Goal: Information Seeking & Learning: Learn about a topic

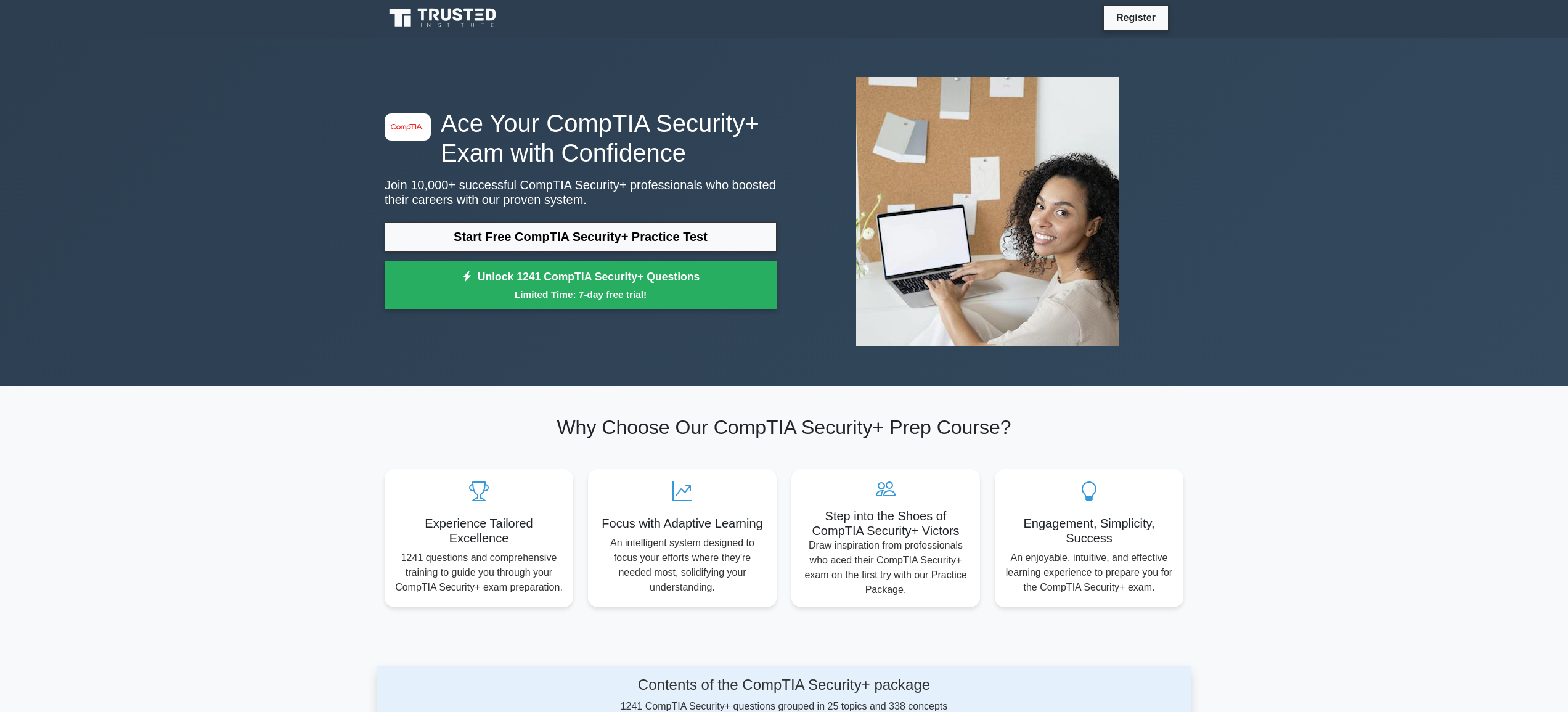
scroll to position [5, 0]
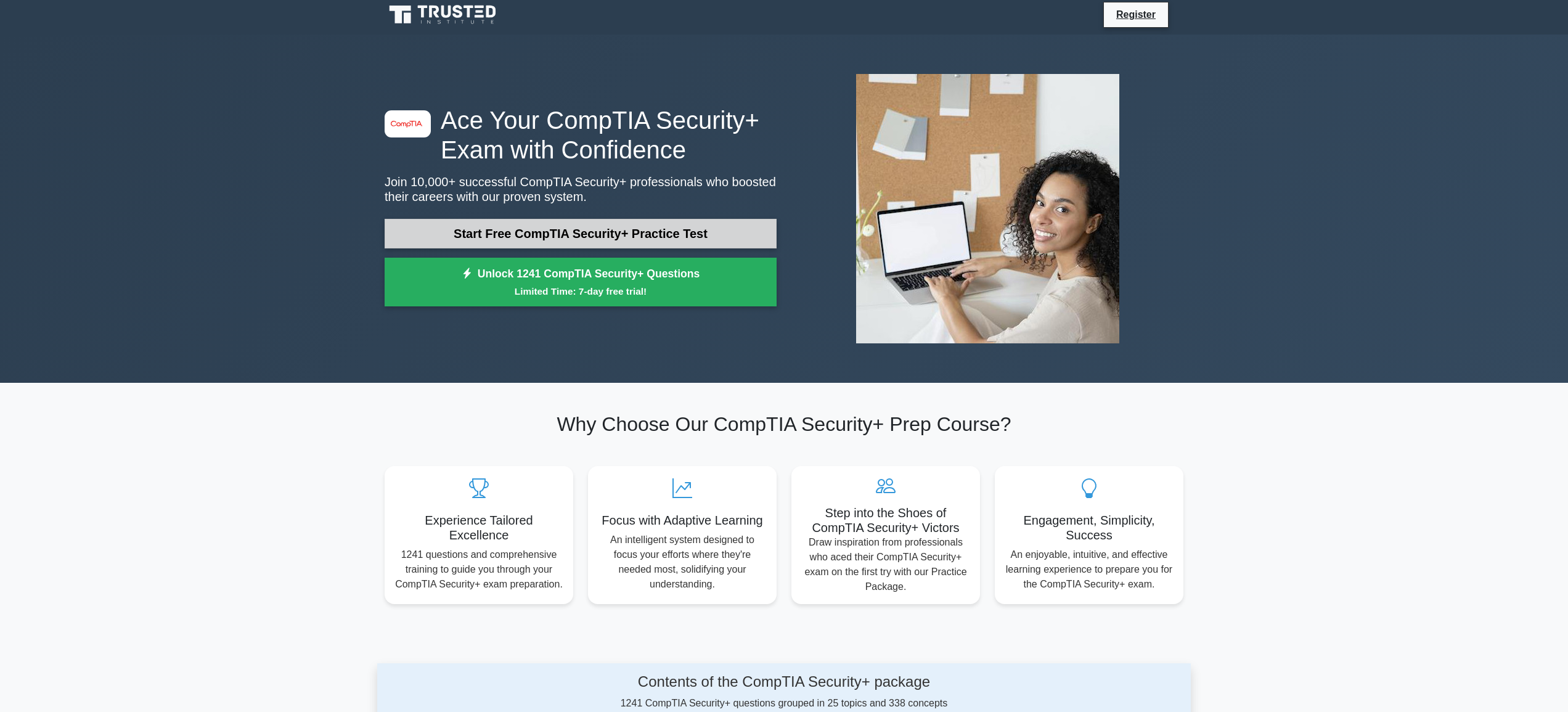
click at [542, 232] on link "Start Free CompTIA Security+ Practice Test" at bounding box center [581, 234] width 392 height 30
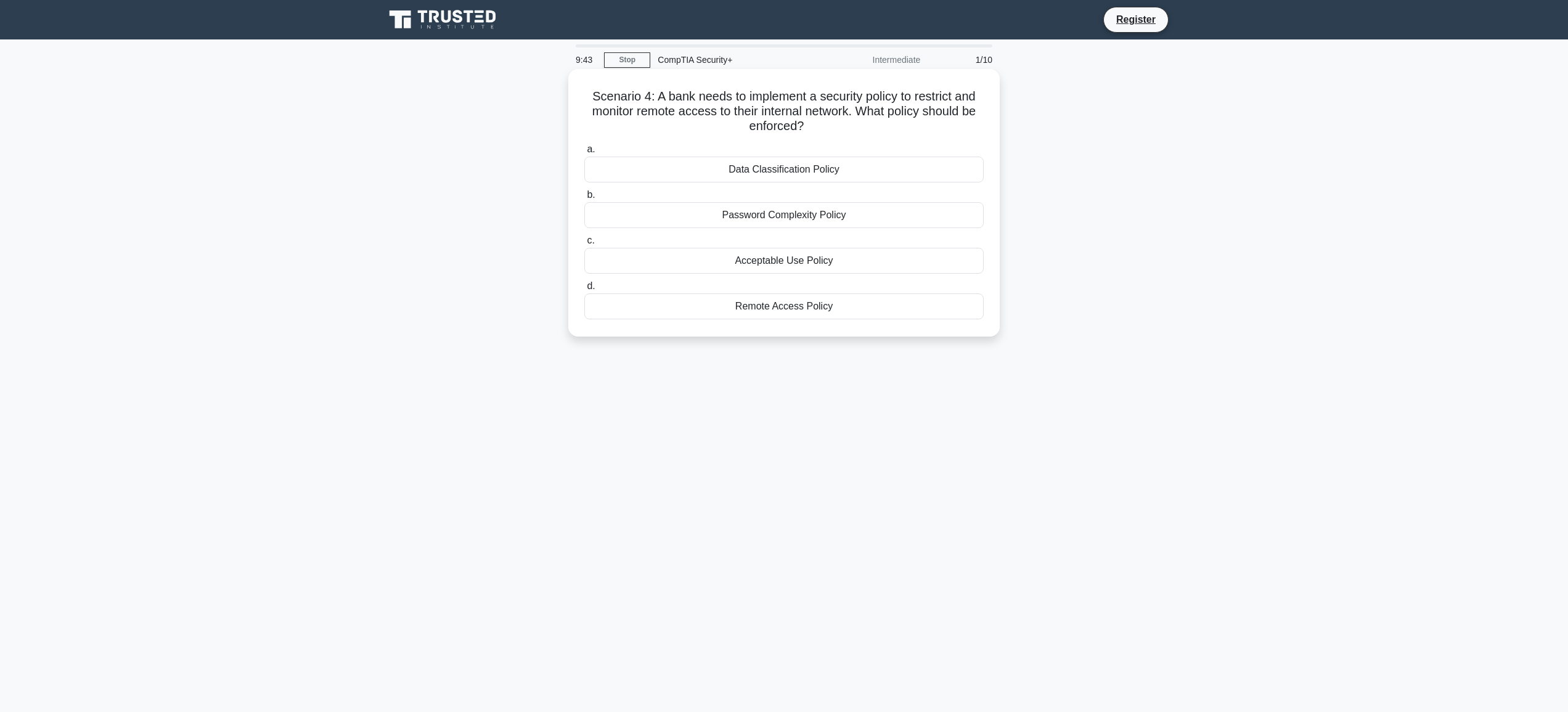
click at [785, 255] on div "Acceptable Use Policy" at bounding box center [784, 260] width 399 height 26
click at [584, 245] on input "c. Acceptable Use Policy" at bounding box center [584, 240] width 0 height 8
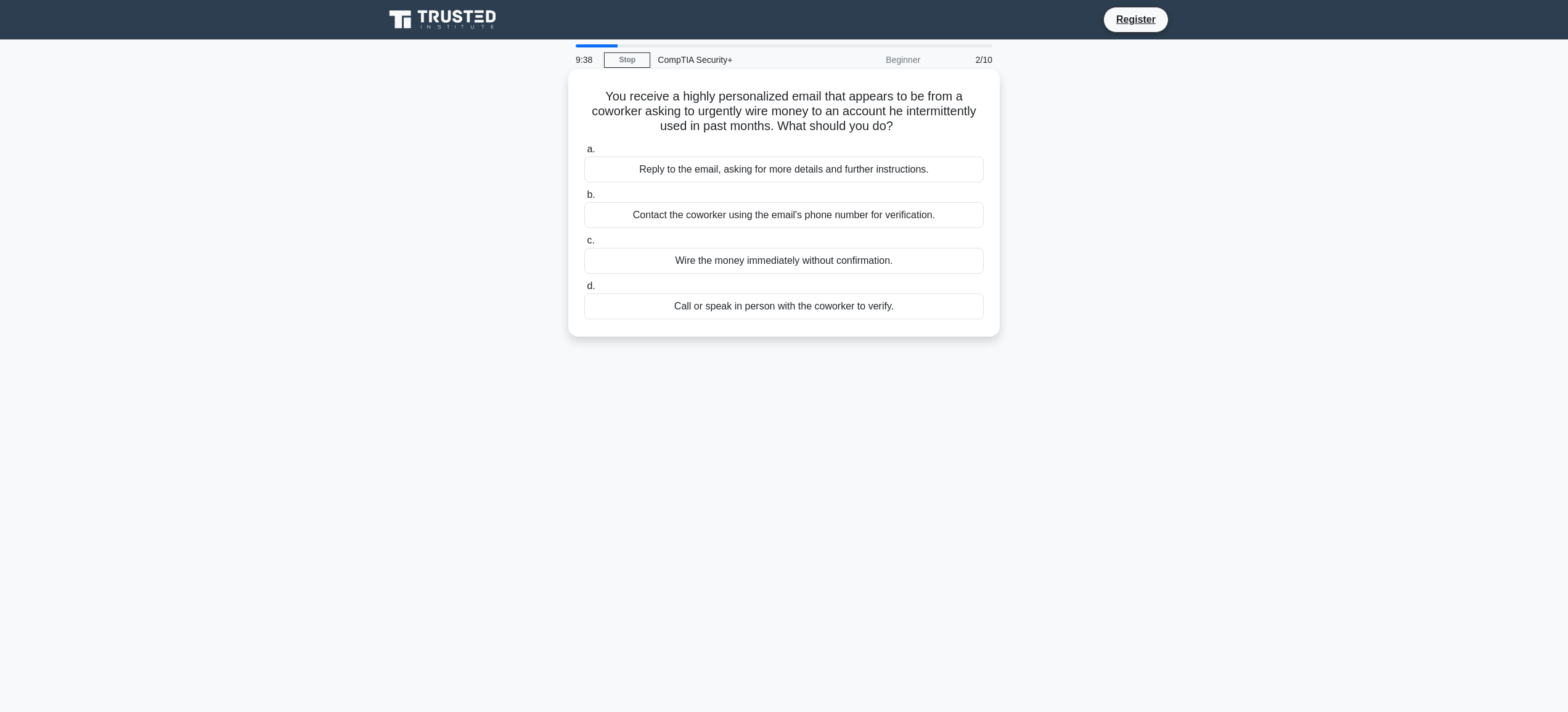
click at [723, 213] on div "Contact the coworker using the email's phone number for verification." at bounding box center [784, 214] width 399 height 26
click at [584, 199] on input "b. Contact the coworker using the email's phone number for verification." at bounding box center [584, 194] width 0 height 8
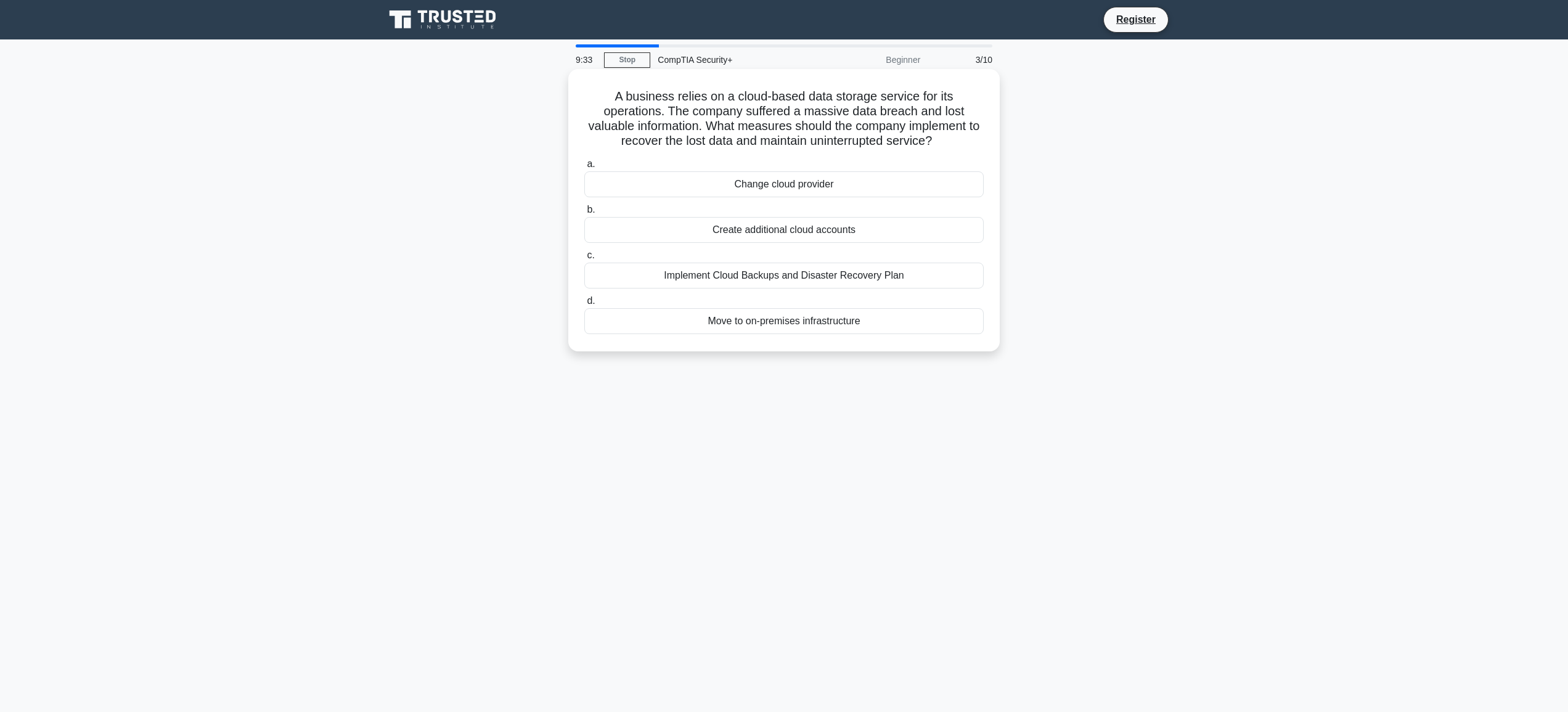
click at [774, 278] on div "Implement Cloud Backups and Disaster Recovery Plan" at bounding box center [784, 275] width 399 height 26
click at [584, 260] on input "c. Implement Cloud Backups and Disaster Recovery Plan" at bounding box center [584, 255] width 0 height 8
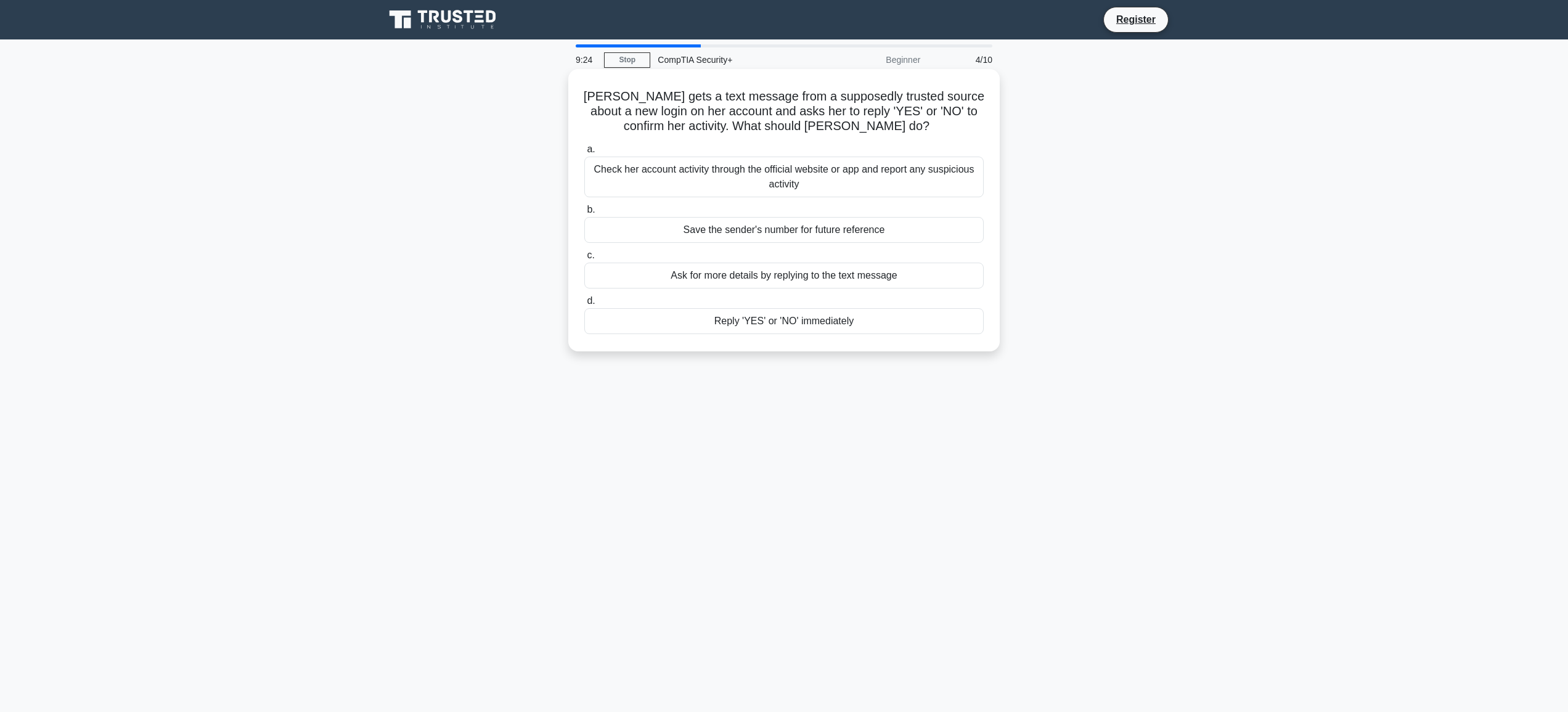
click at [759, 231] on div "Save the sender's number for future reference" at bounding box center [784, 229] width 399 height 26
click at [584, 214] on input "b. Save the sender's number for future reference" at bounding box center [584, 209] width 0 height 8
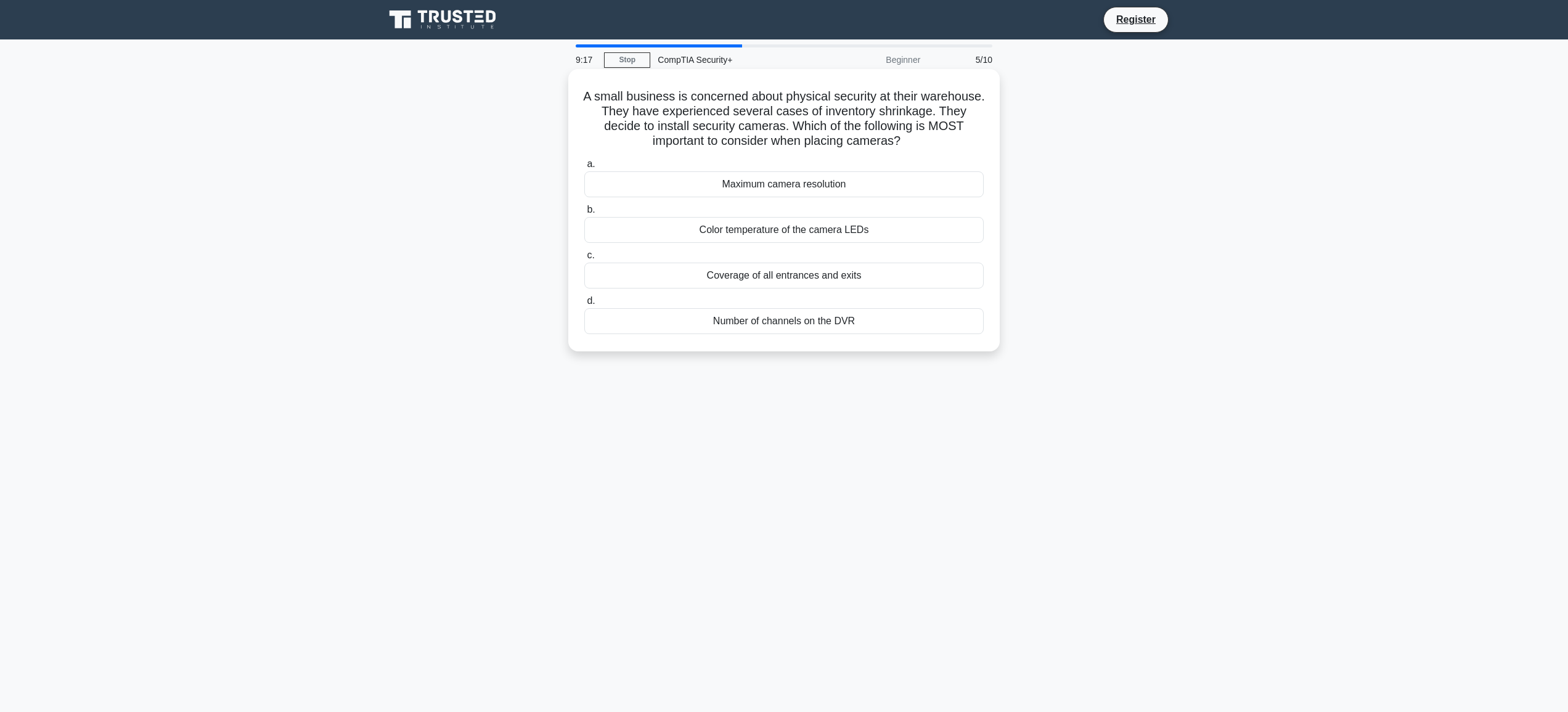
click at [748, 274] on div "Coverage of all entrances and exits" at bounding box center [784, 275] width 399 height 26
click at [584, 260] on input "c. Coverage of all entrances and exits" at bounding box center [584, 255] width 0 height 8
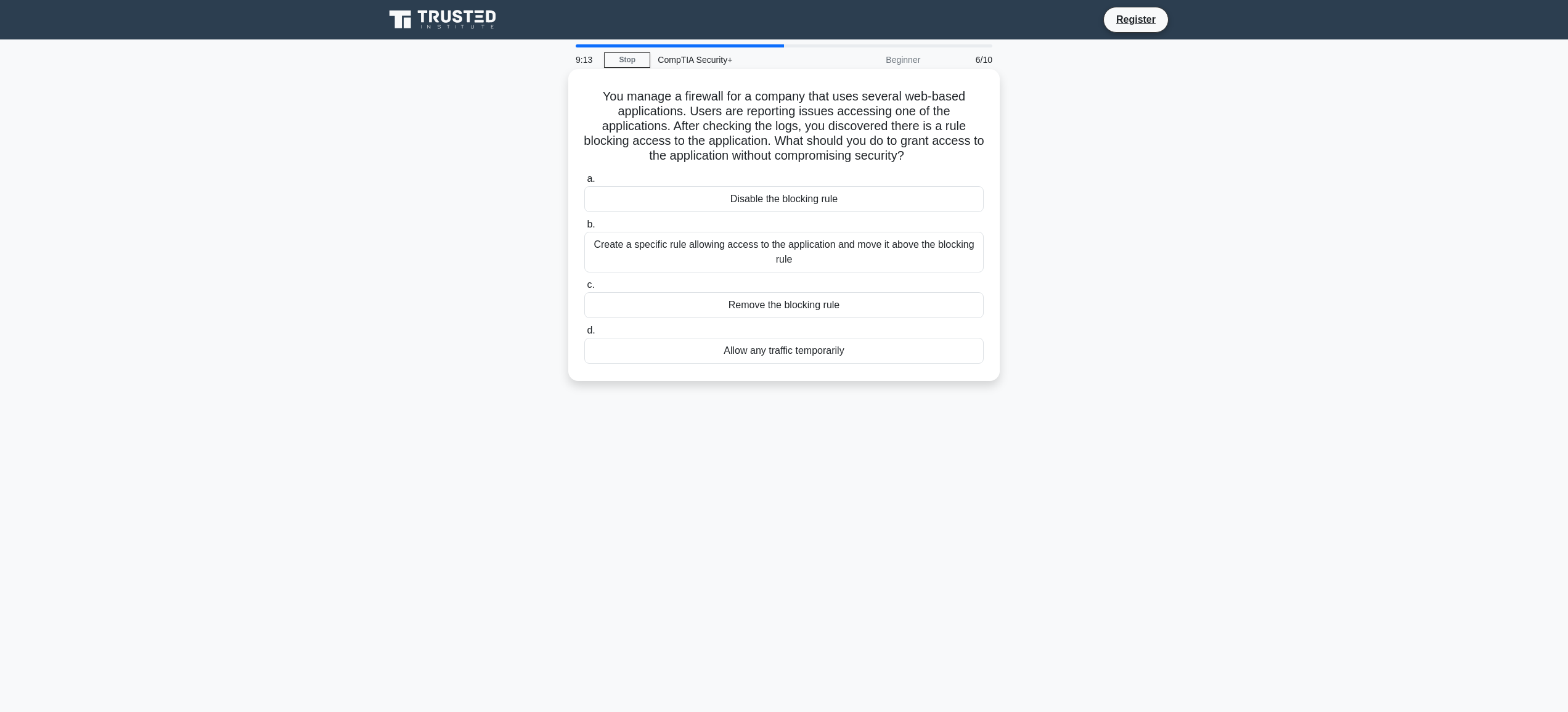
click at [815, 309] on div "Remove the blocking rule" at bounding box center [784, 305] width 399 height 26
click at [584, 289] on input "c. Remove the blocking rule" at bounding box center [584, 285] width 0 height 8
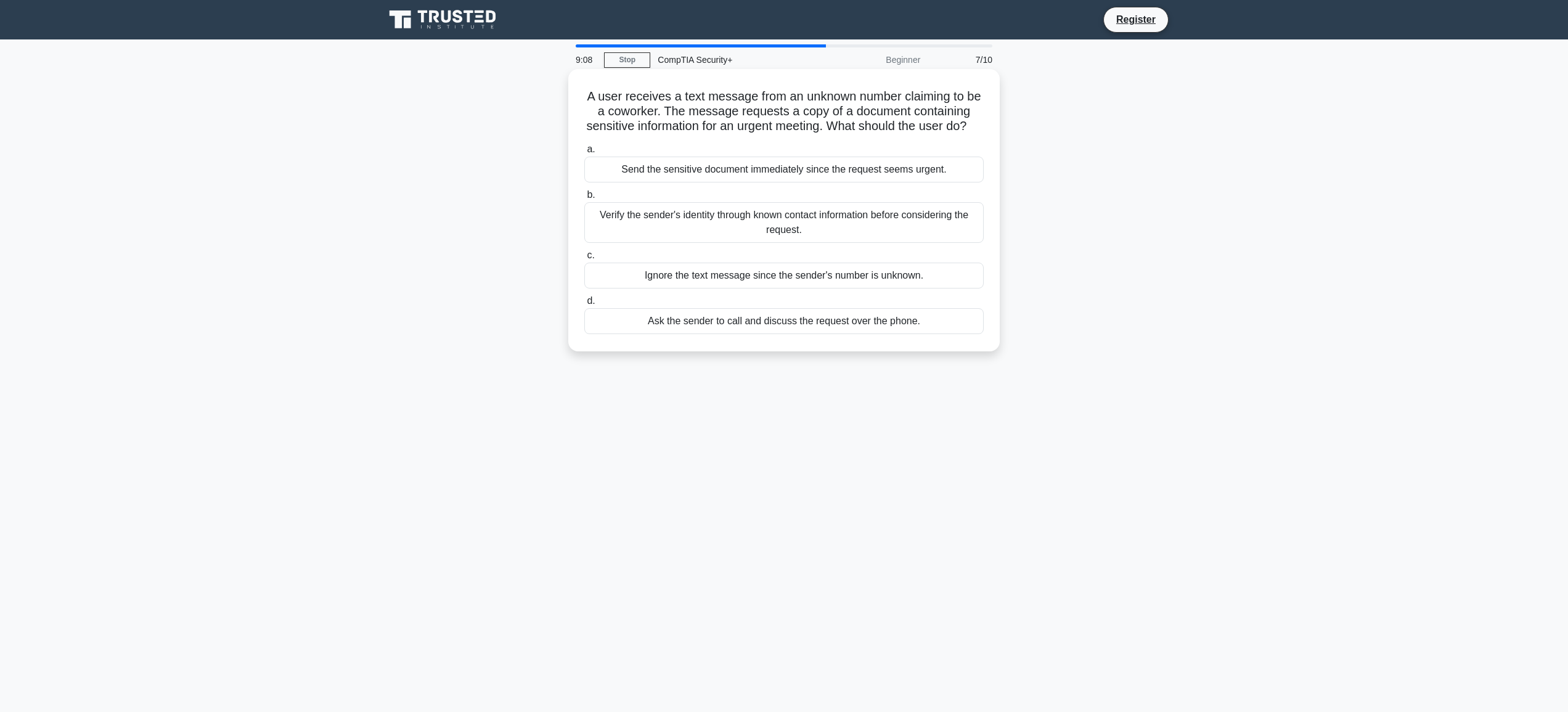
click at [771, 275] on div "Ignore the text message since the sender's number is unknown." at bounding box center [784, 275] width 399 height 26
click at [584, 260] on input "c. Ignore the text message since the sender's number is unknown." at bounding box center [584, 255] width 0 height 8
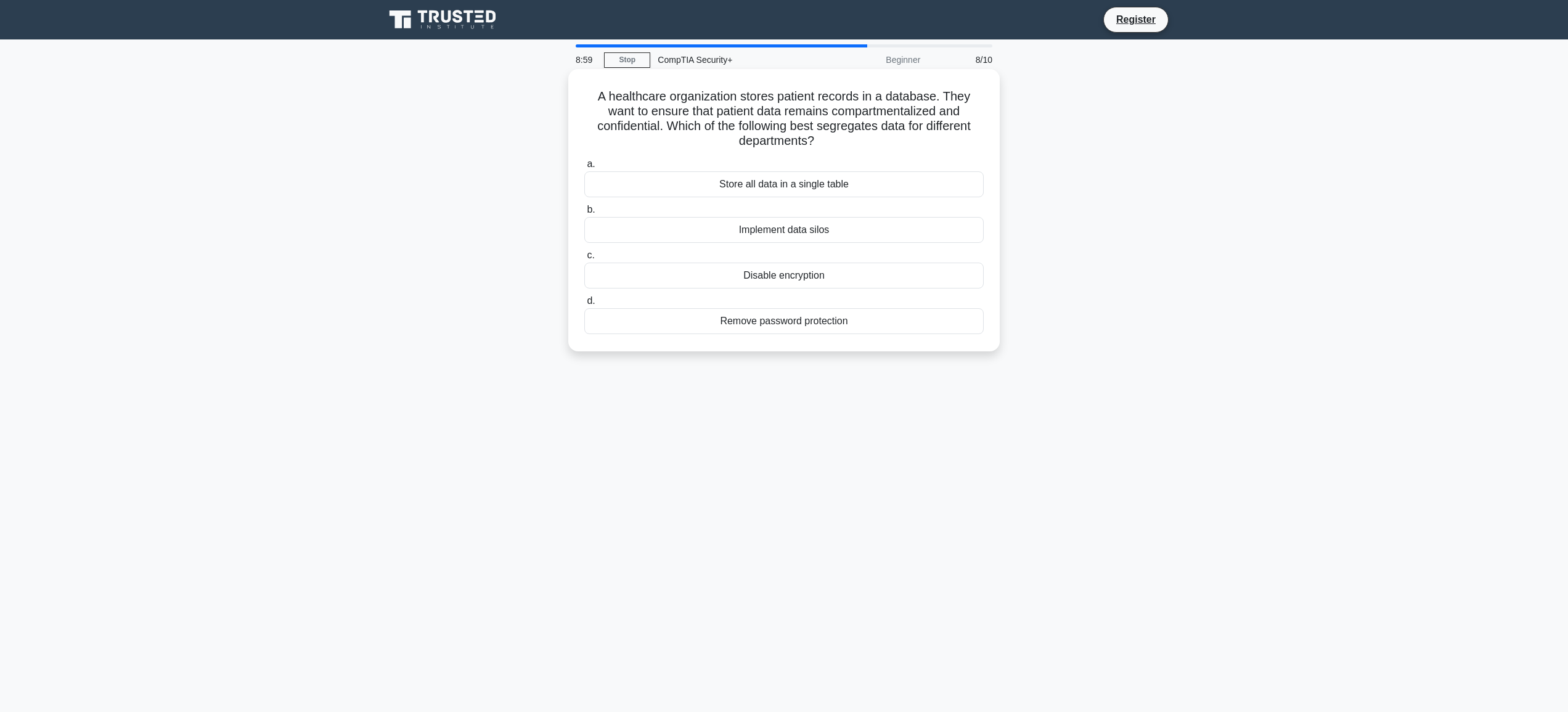
click at [811, 239] on div "Implement data silos" at bounding box center [784, 229] width 399 height 26
click at [584, 214] on input "b. Implement data silos" at bounding box center [584, 209] width 0 height 8
drag, startPoint x: 757, startPoint y: 272, endPoint x: 723, endPoint y: 372, distance: 105.6
click at [757, 272] on div "Ignore the issue and hope it resolves itself" at bounding box center [784, 278] width 399 height 26
click at [584, 262] on input "c. Ignore the issue and hope it resolves itself" at bounding box center [584, 258] width 0 height 8
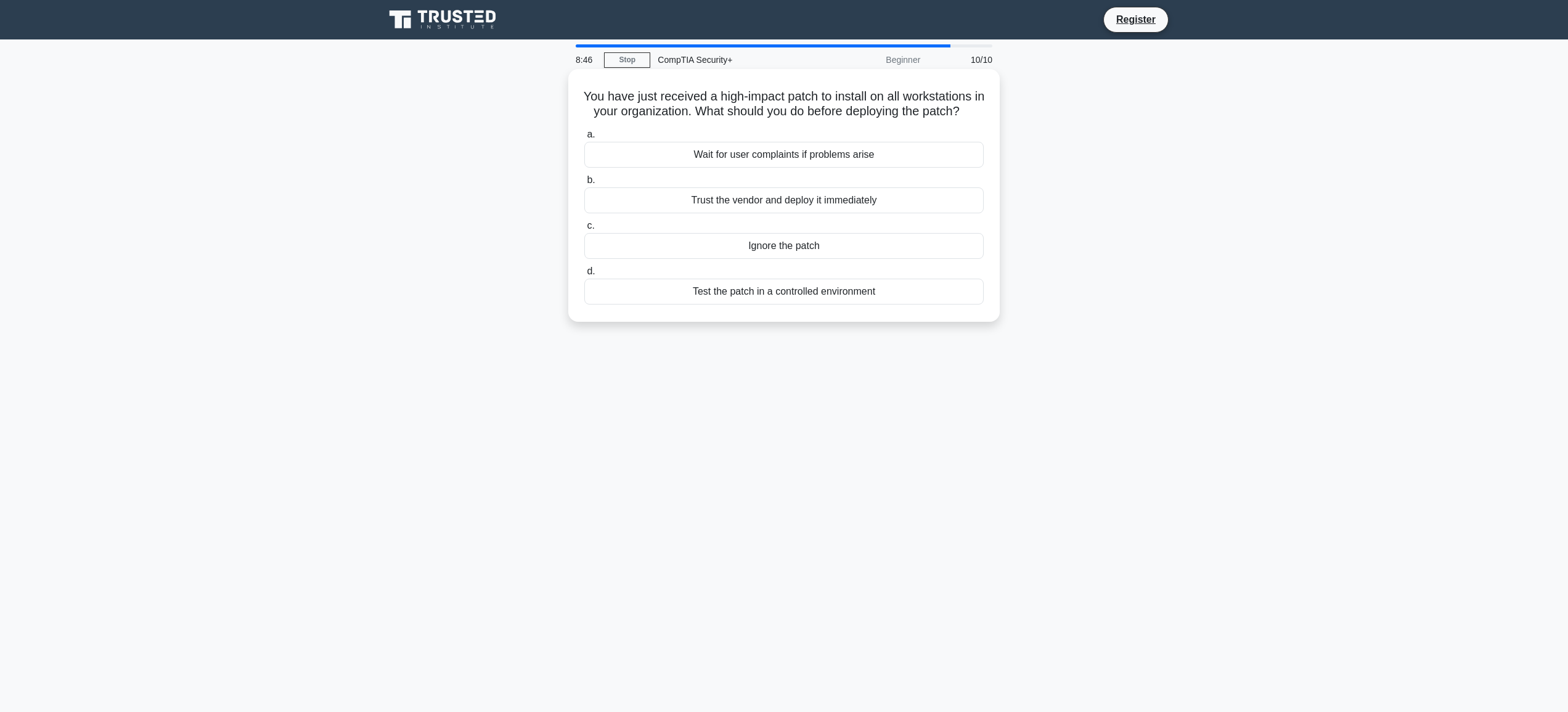
click at [767, 200] on div "Trust the vendor and deploy it immediately" at bounding box center [784, 200] width 399 height 26
click at [584, 184] on input "b. Trust the vendor and deploy it immediately" at bounding box center [584, 180] width 0 height 8
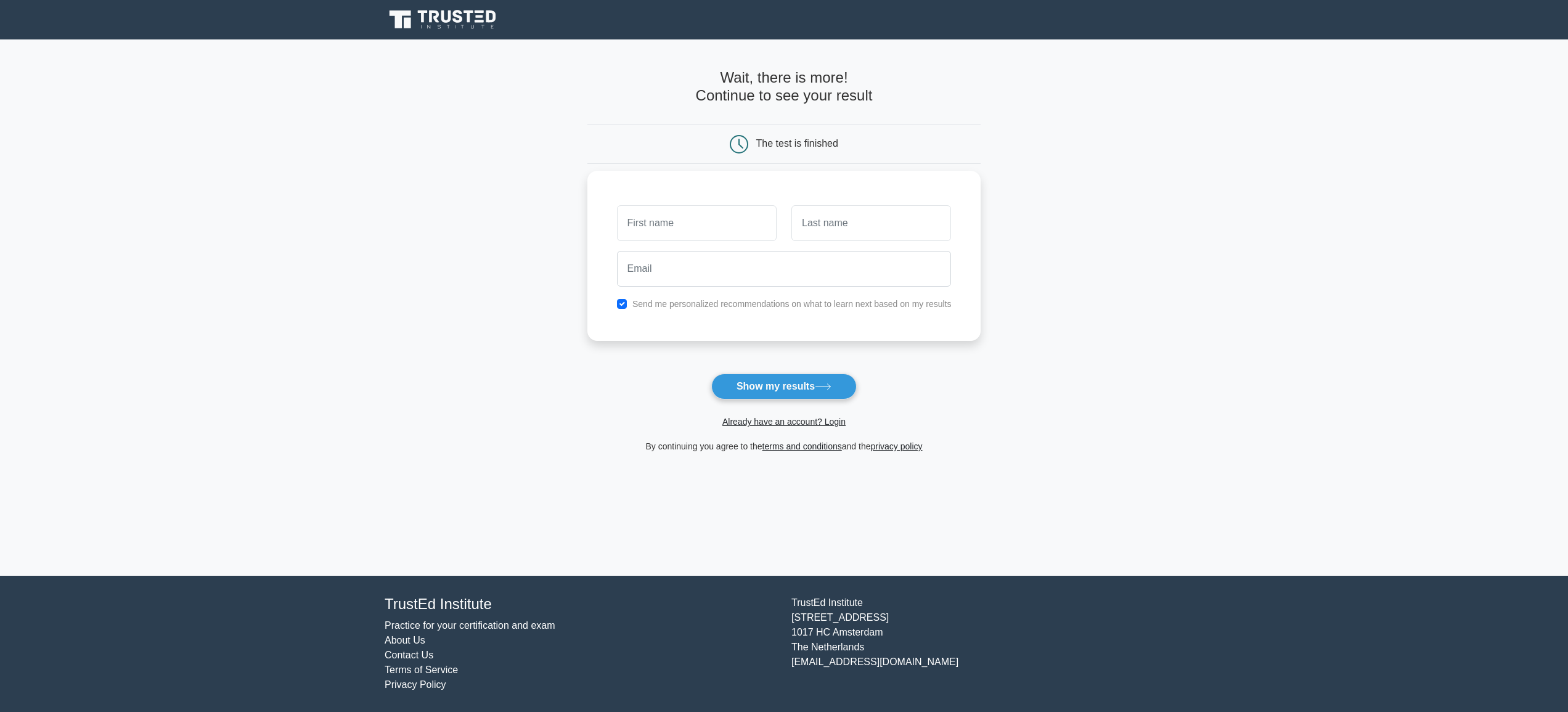
drag, startPoint x: 698, startPoint y: 224, endPoint x: 690, endPoint y: 225, distance: 8.1
click at [697, 224] on input "text" at bounding box center [697, 223] width 160 height 35
type input "[MEDICAL_DATA]"
type input "l"
click at [700, 279] on input "email" at bounding box center [784, 268] width 335 height 35
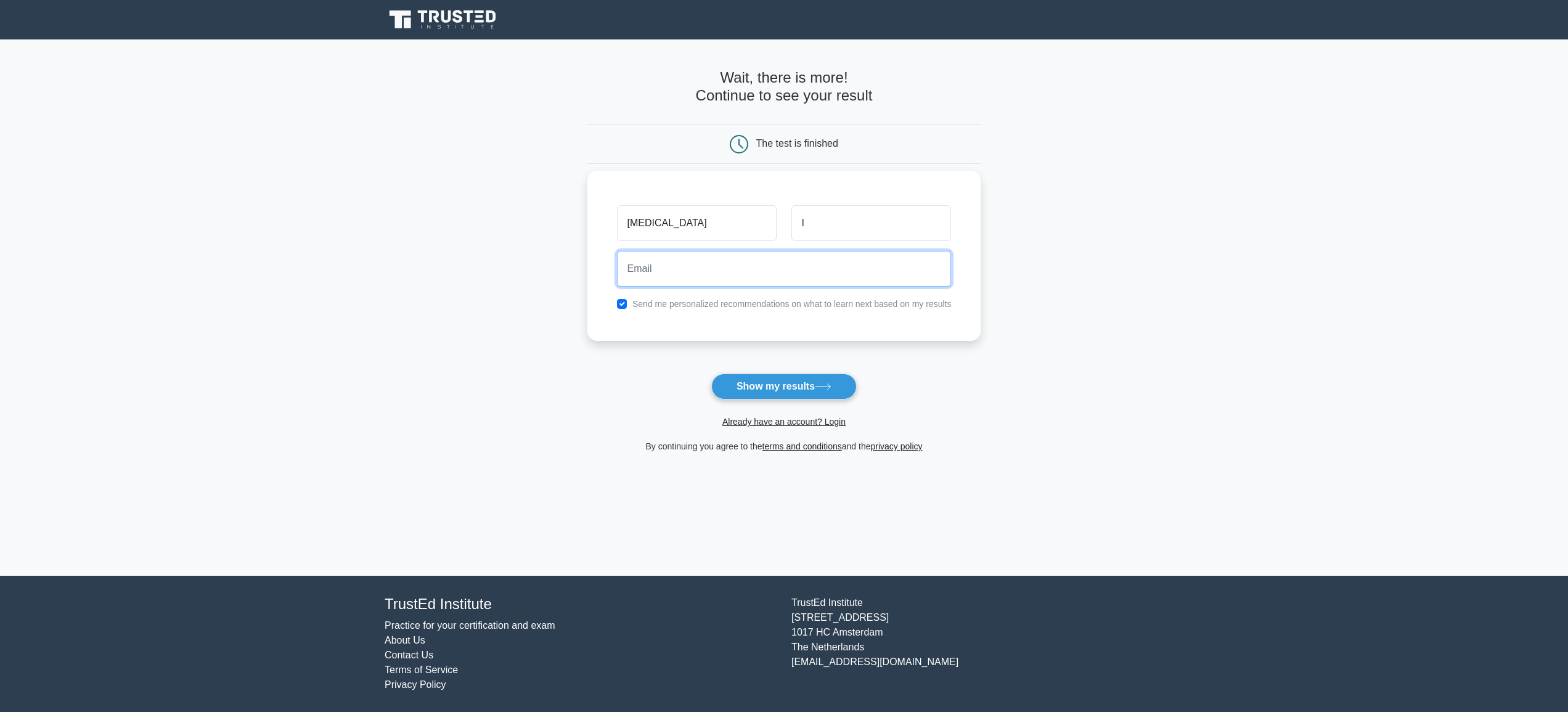
type input "[EMAIL_ADDRESS][DOMAIN_NAME]"
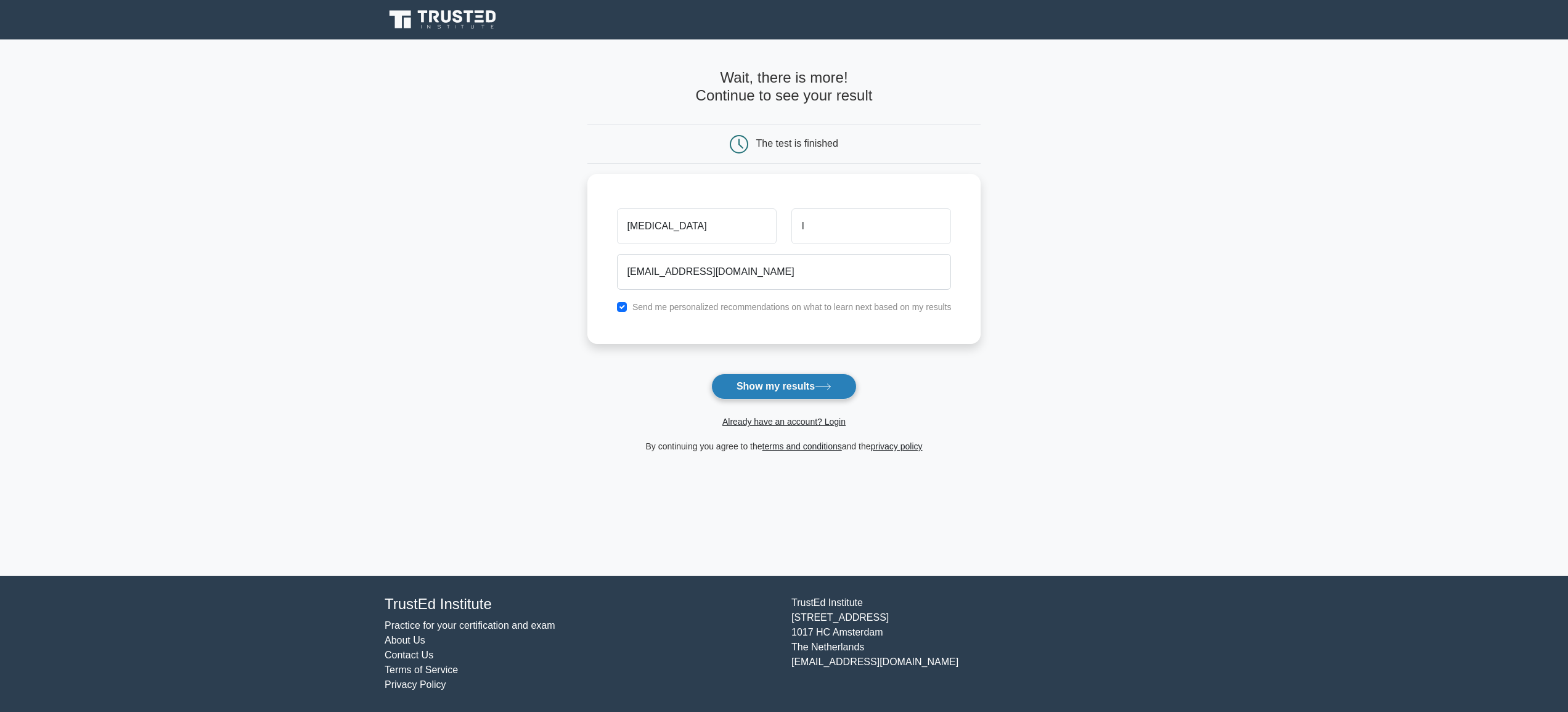
click at [804, 387] on button "Show my results" at bounding box center [784, 386] width 146 height 26
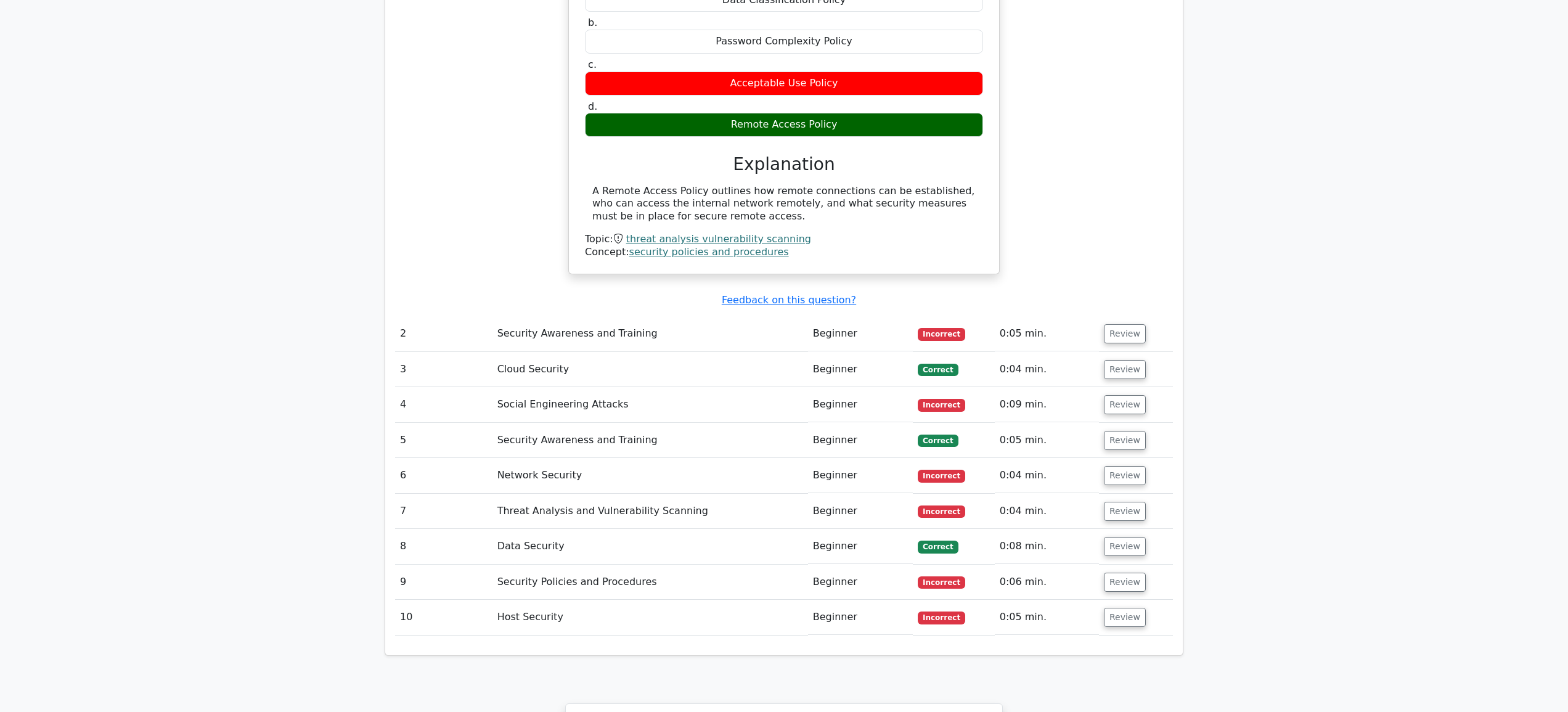
scroll to position [1204, 0]
click at [1123, 324] on button "Review" at bounding box center [1125, 333] width 42 height 19
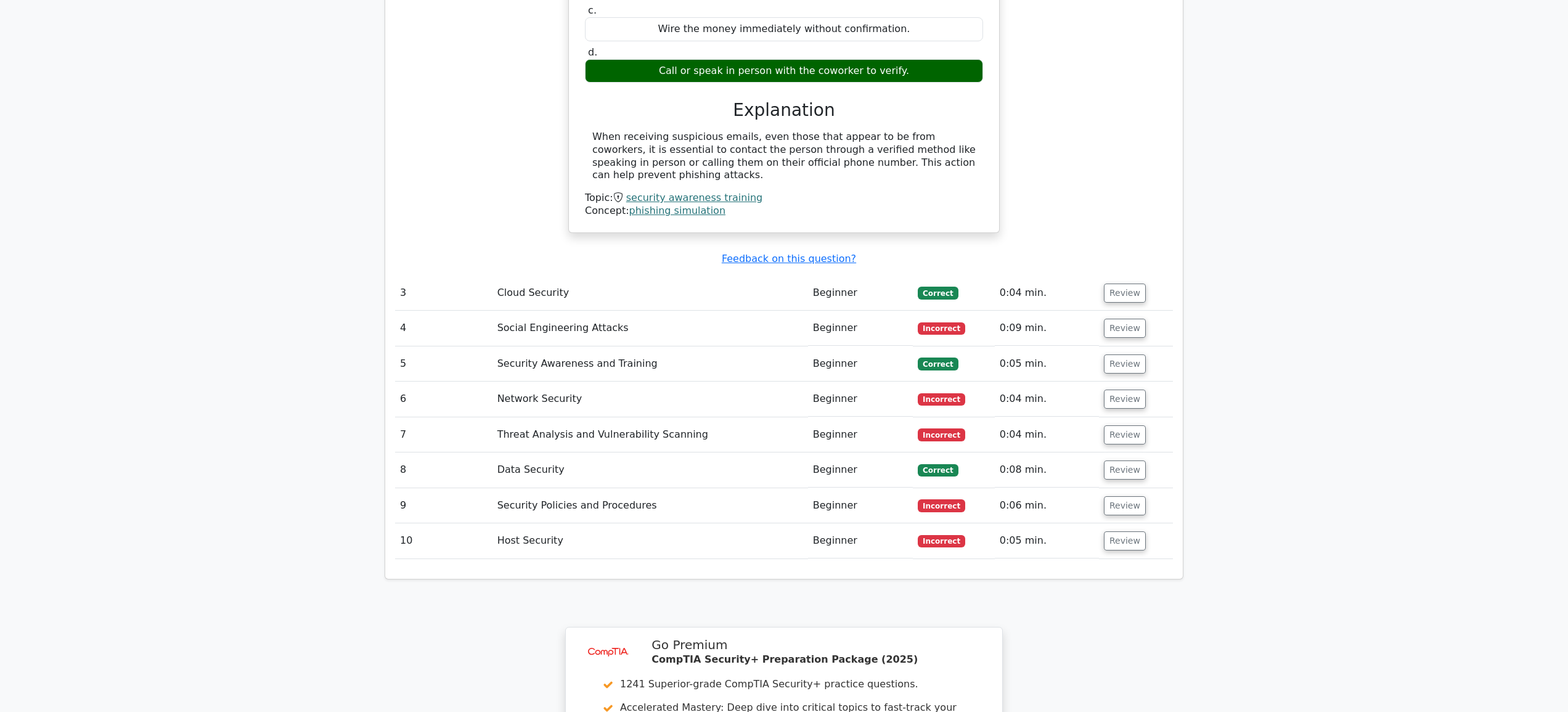
scroll to position [1720, 0]
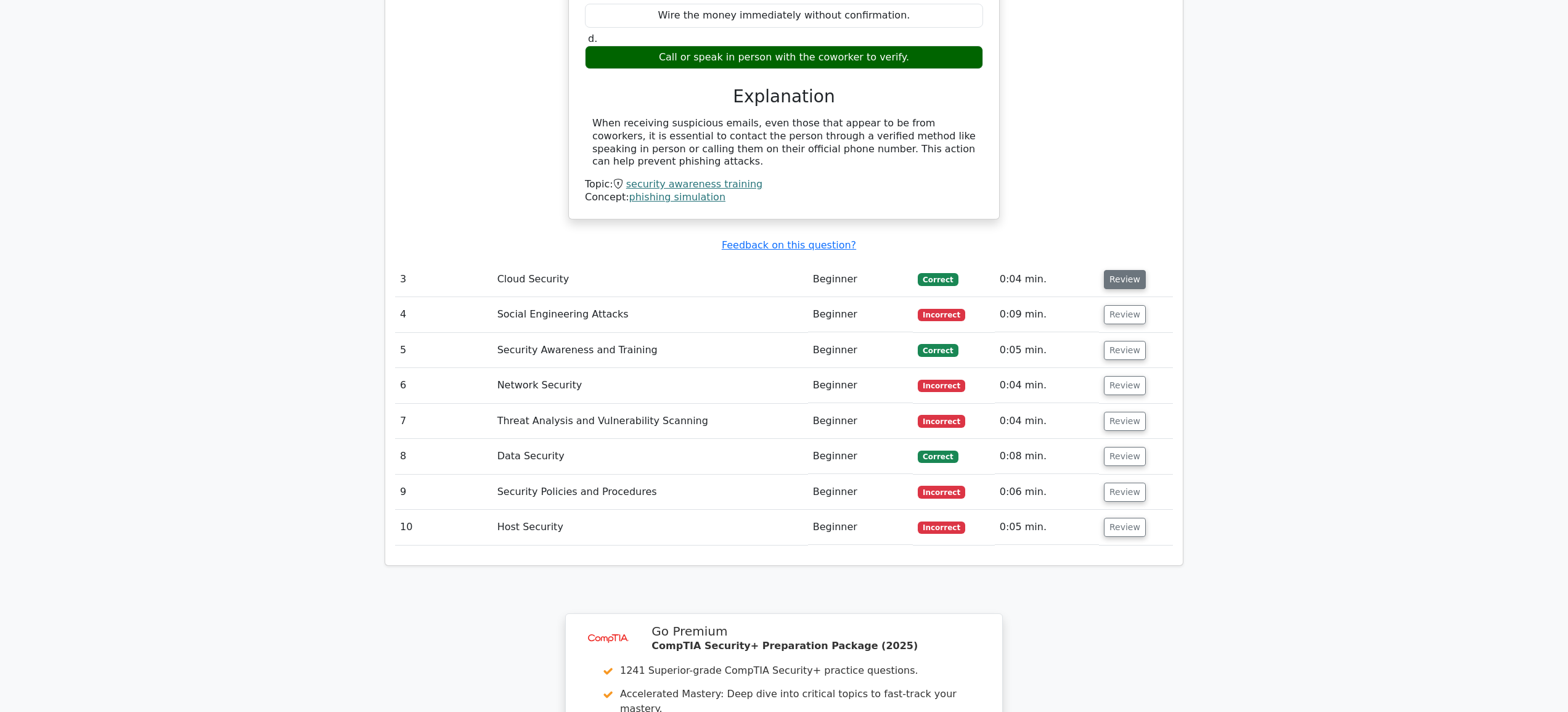
click at [1115, 270] on button "Review" at bounding box center [1125, 279] width 42 height 19
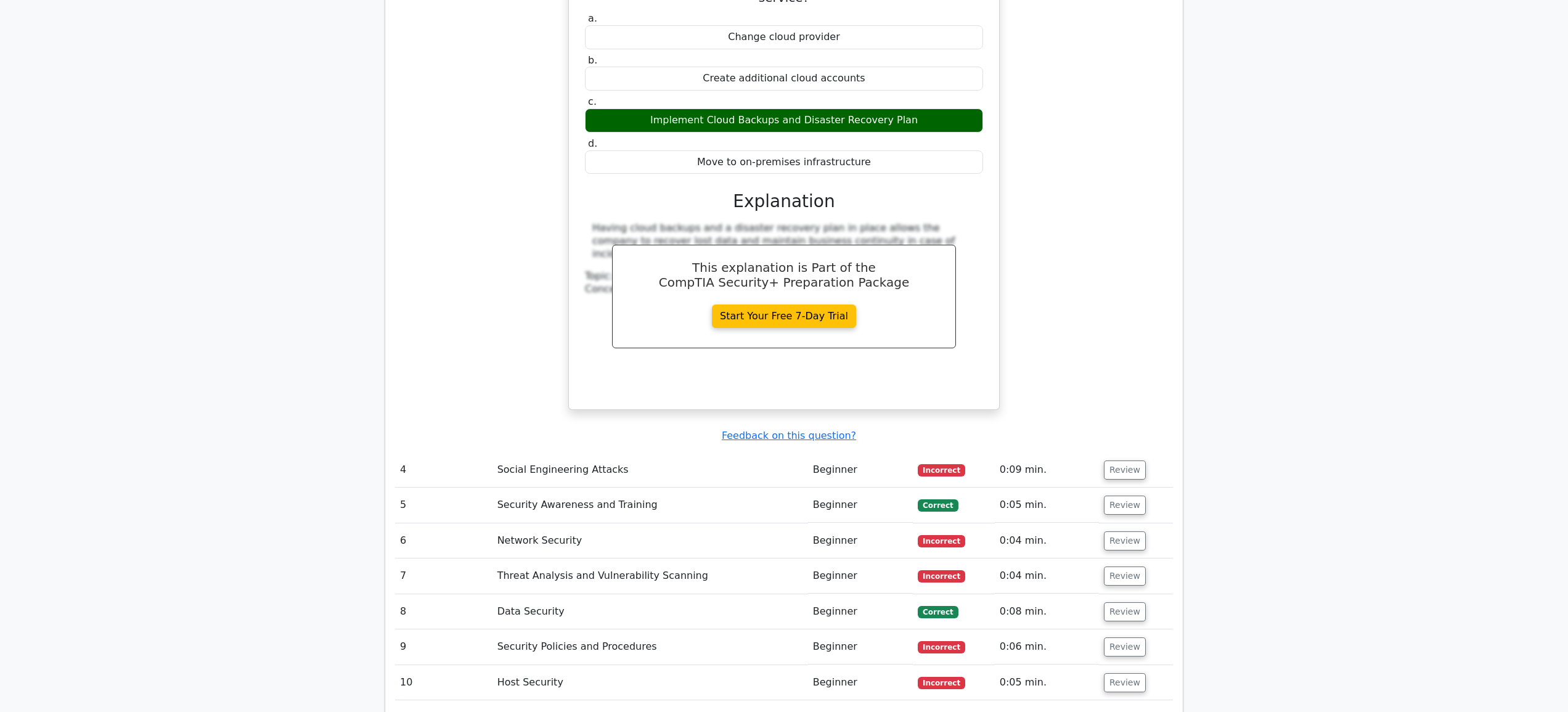
scroll to position [2118, 0]
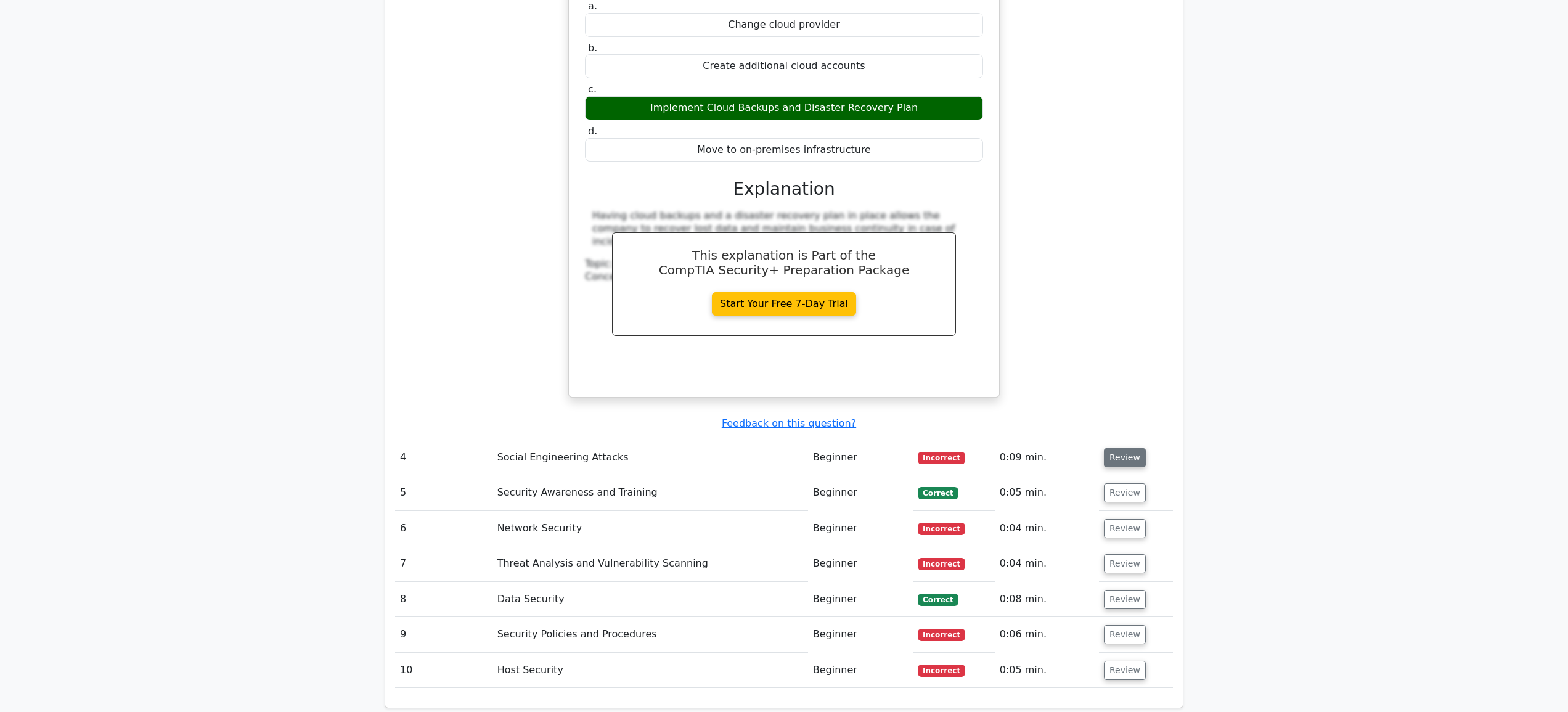
click at [1129, 448] on button "Review" at bounding box center [1125, 458] width 42 height 19
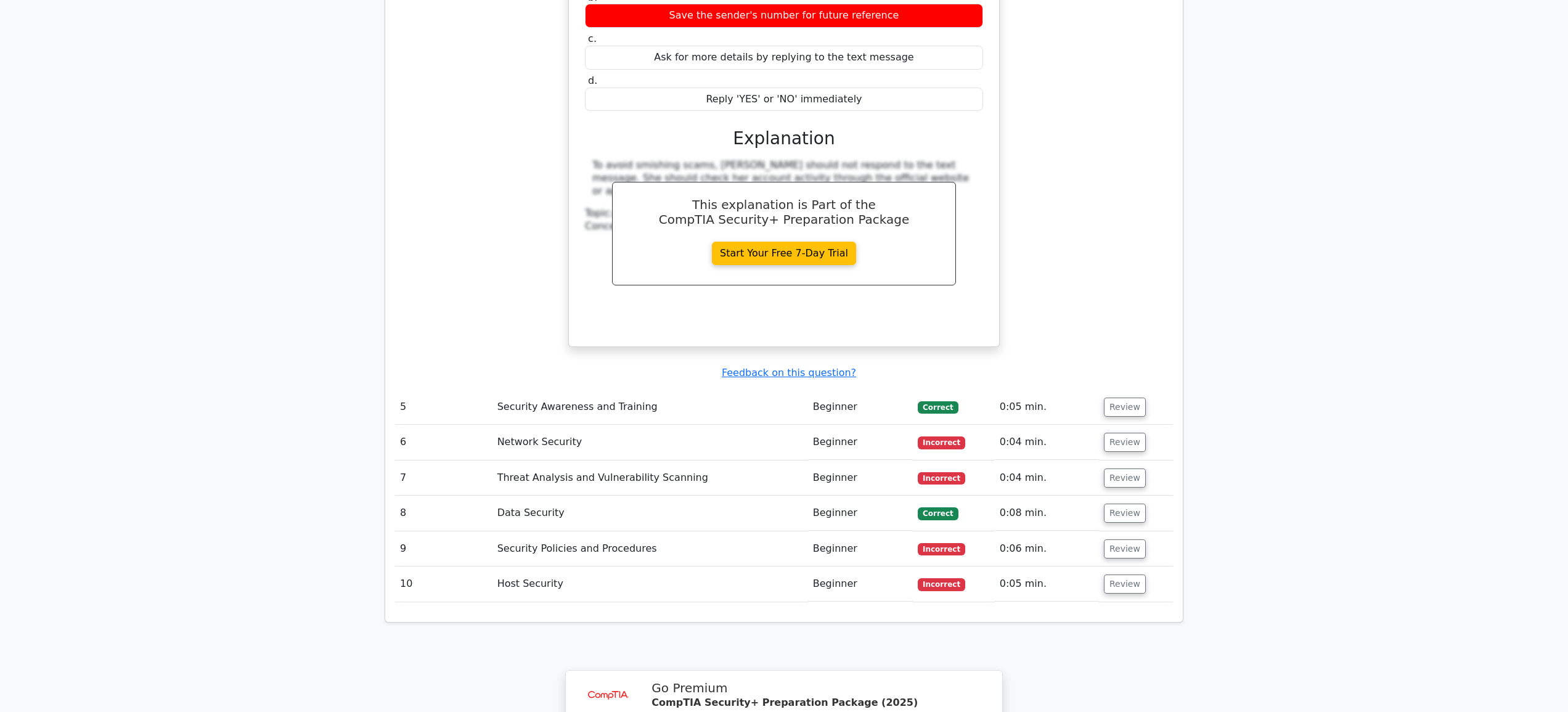
scroll to position [2753, 0]
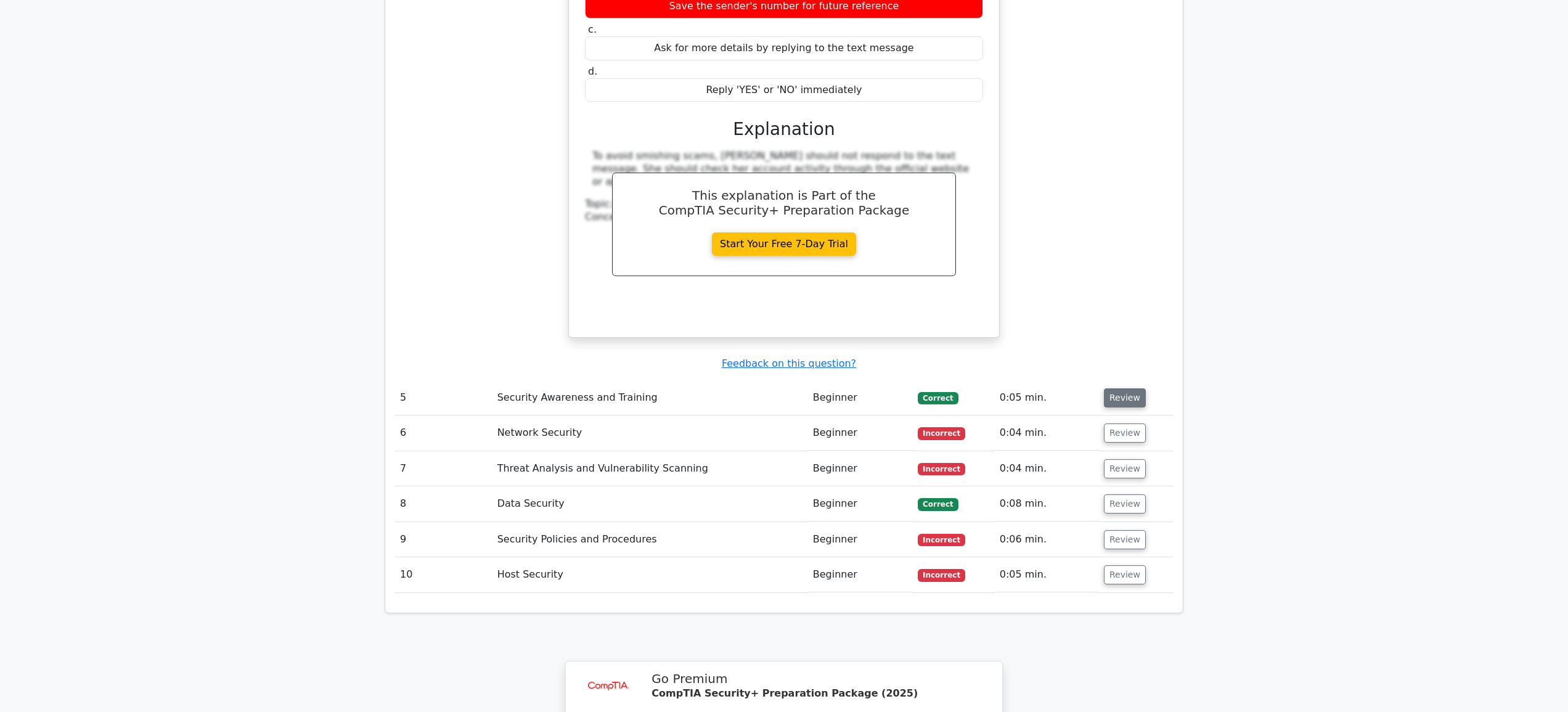
click at [1120, 388] on button "Review" at bounding box center [1125, 398] width 42 height 19
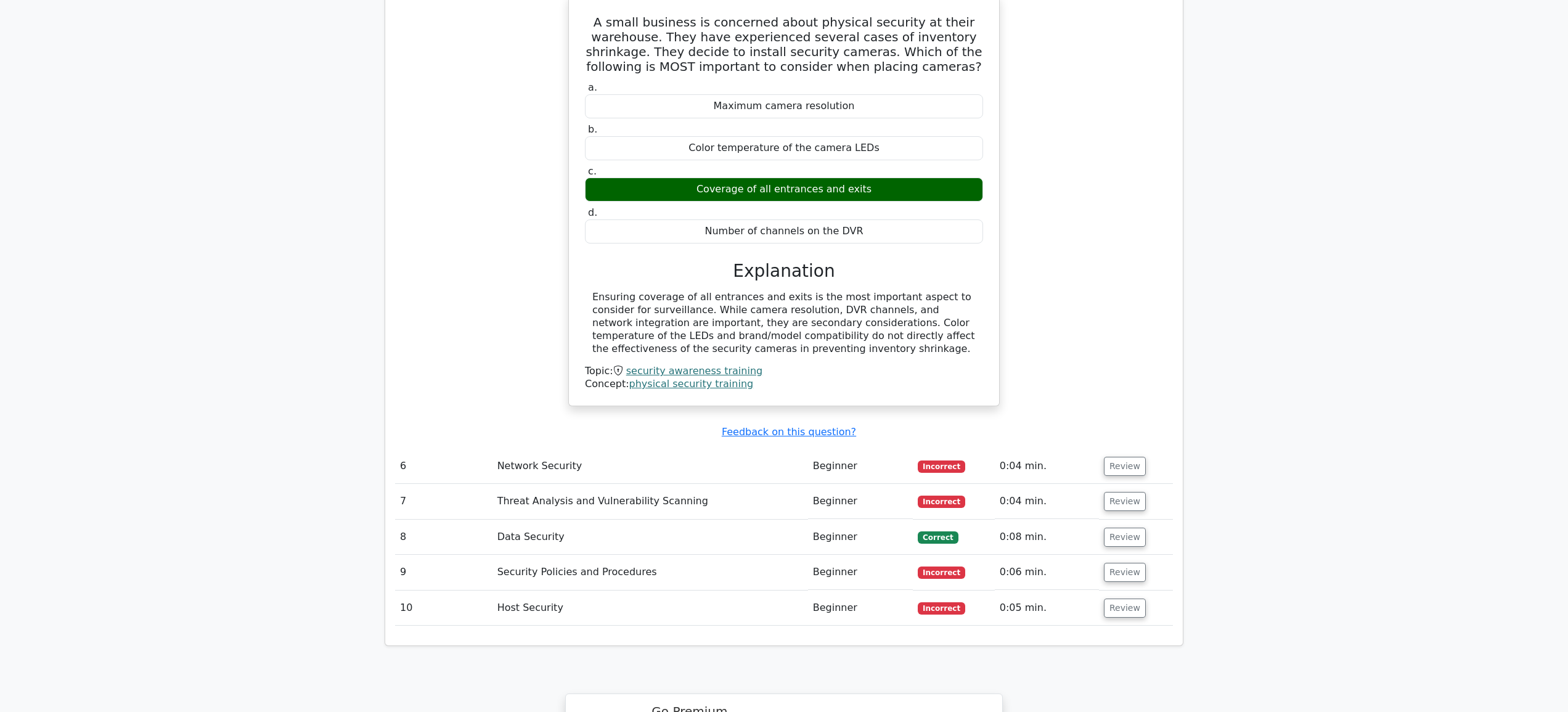
scroll to position [3175, 0]
click at [1123, 456] on button "Review" at bounding box center [1125, 466] width 42 height 19
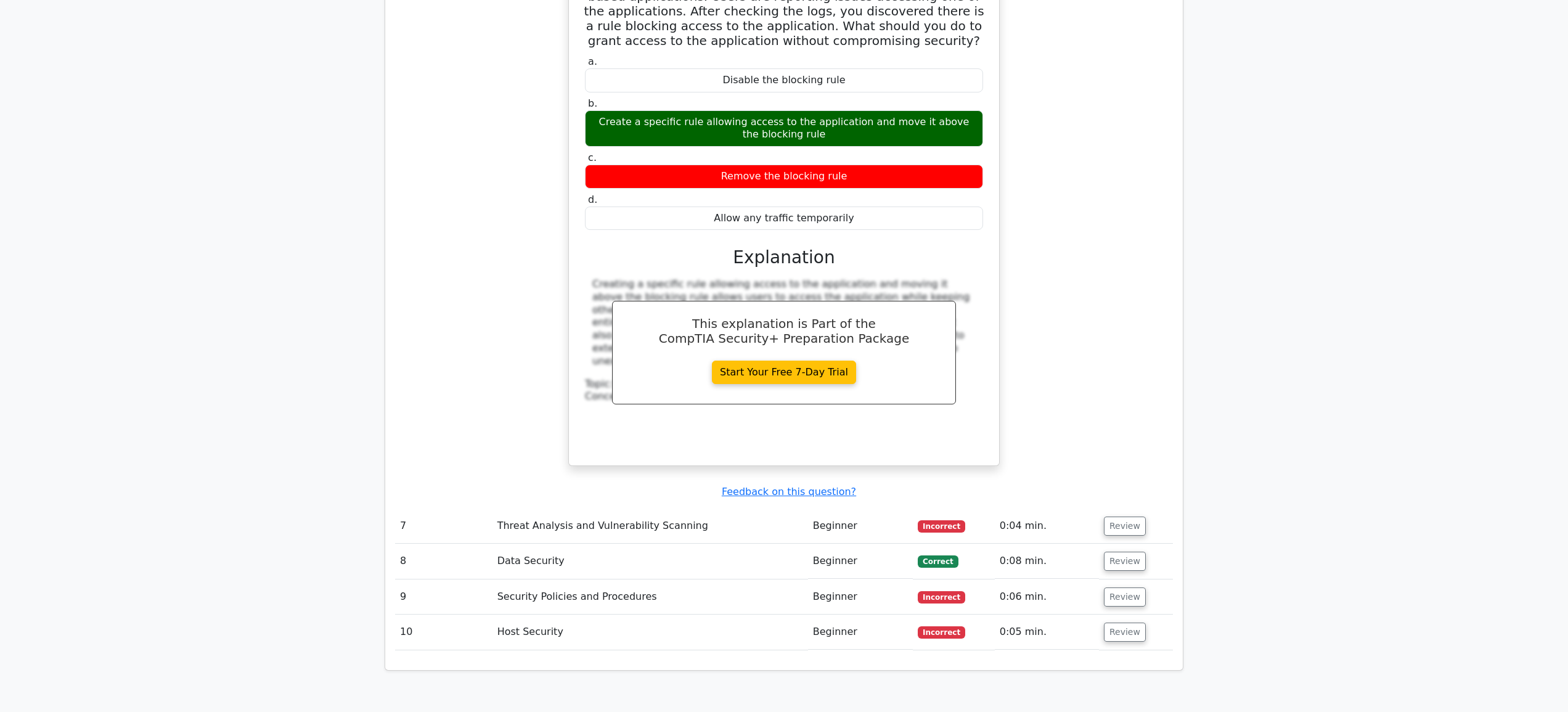
scroll to position [3707, 0]
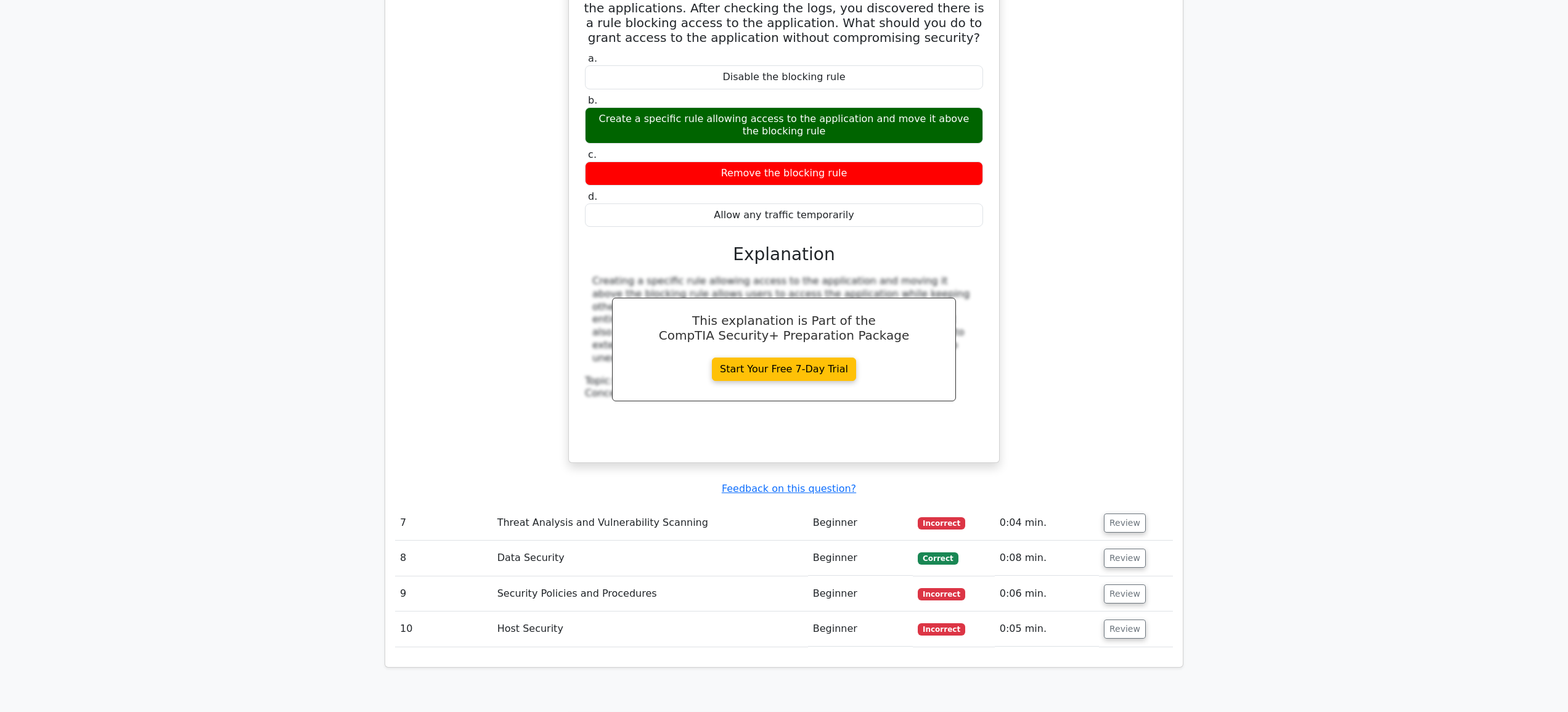
drag, startPoint x: 1121, startPoint y: 463, endPoint x: 1094, endPoint y: 456, distance: 27.9
click at [1120, 513] on button "Review" at bounding box center [1125, 523] width 42 height 19
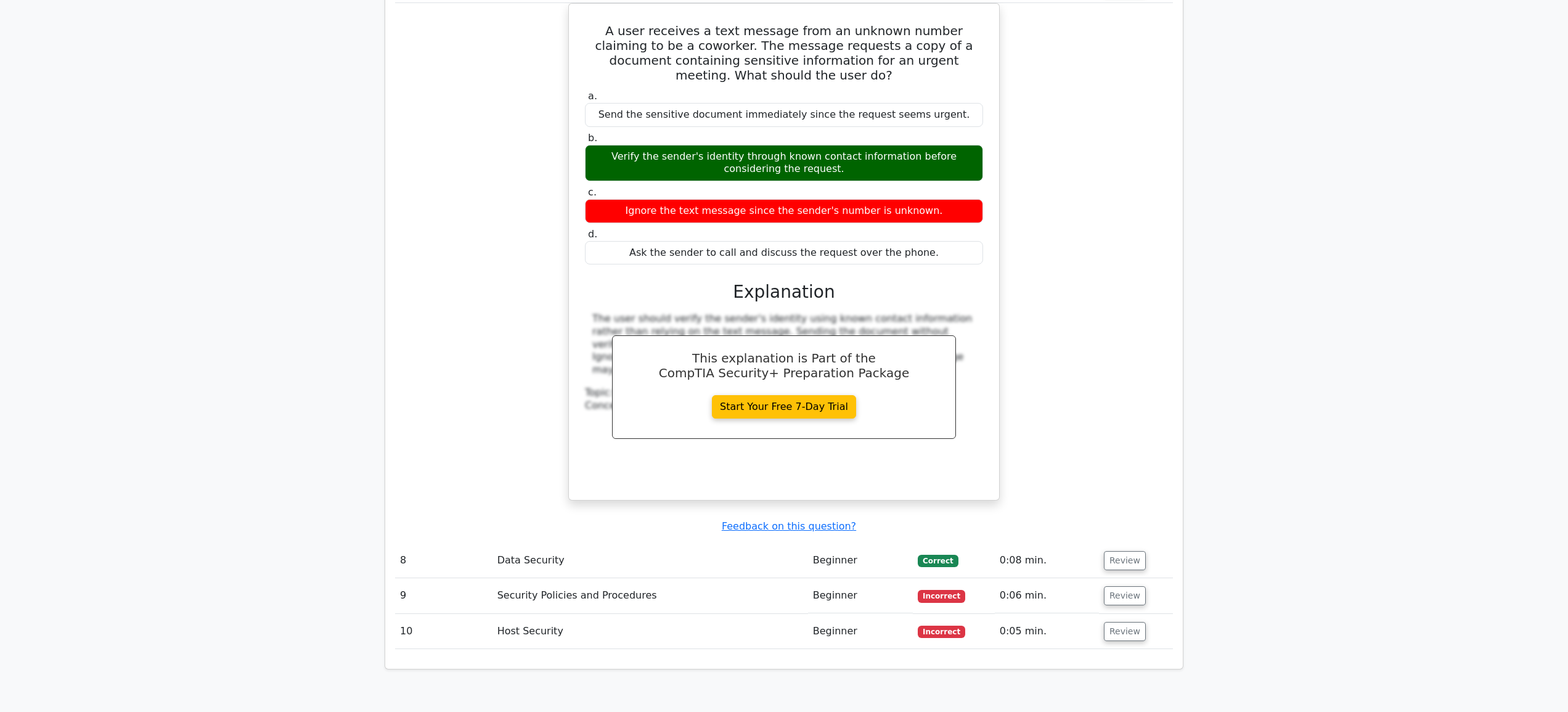
scroll to position [4276, 0]
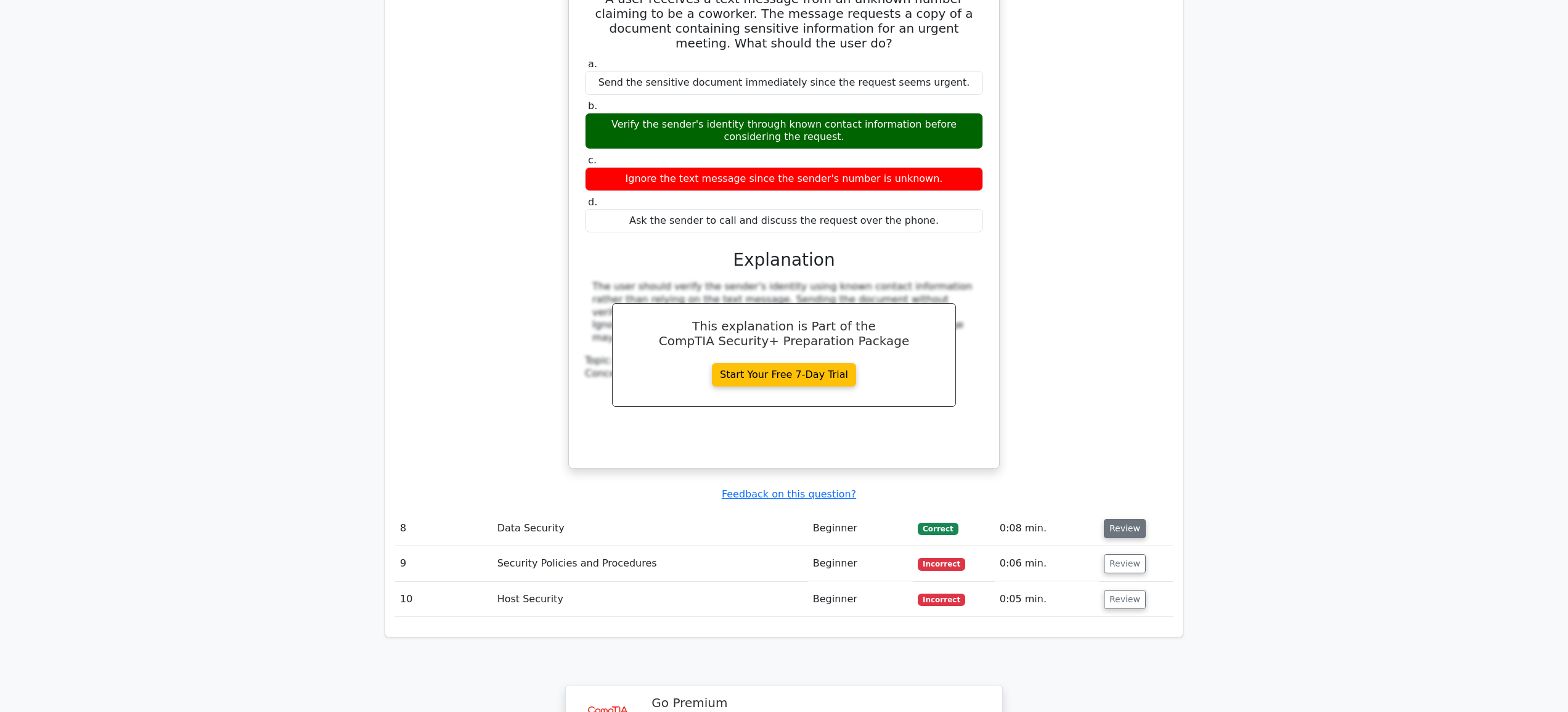
click at [1121, 519] on button "Review" at bounding box center [1125, 529] width 42 height 19
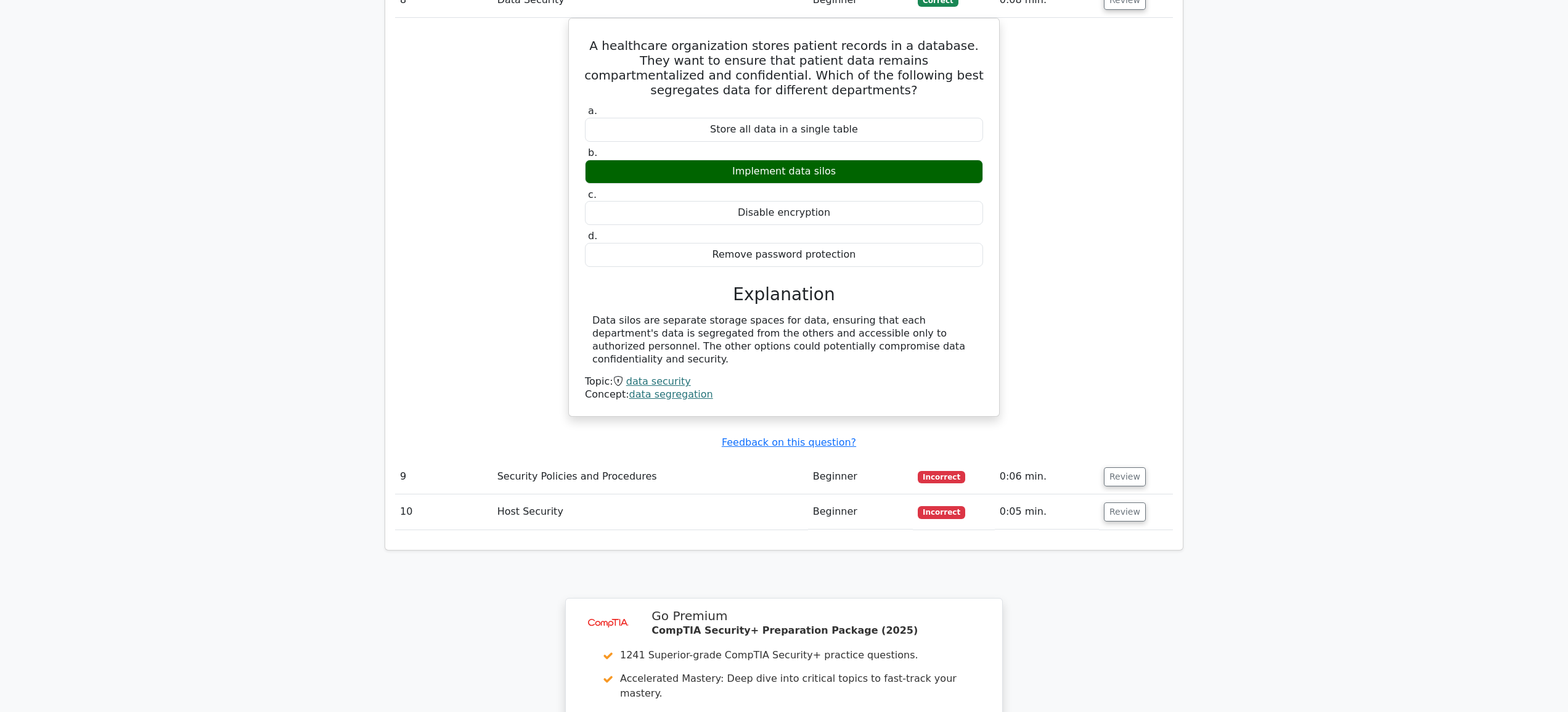
scroll to position [4809, 0]
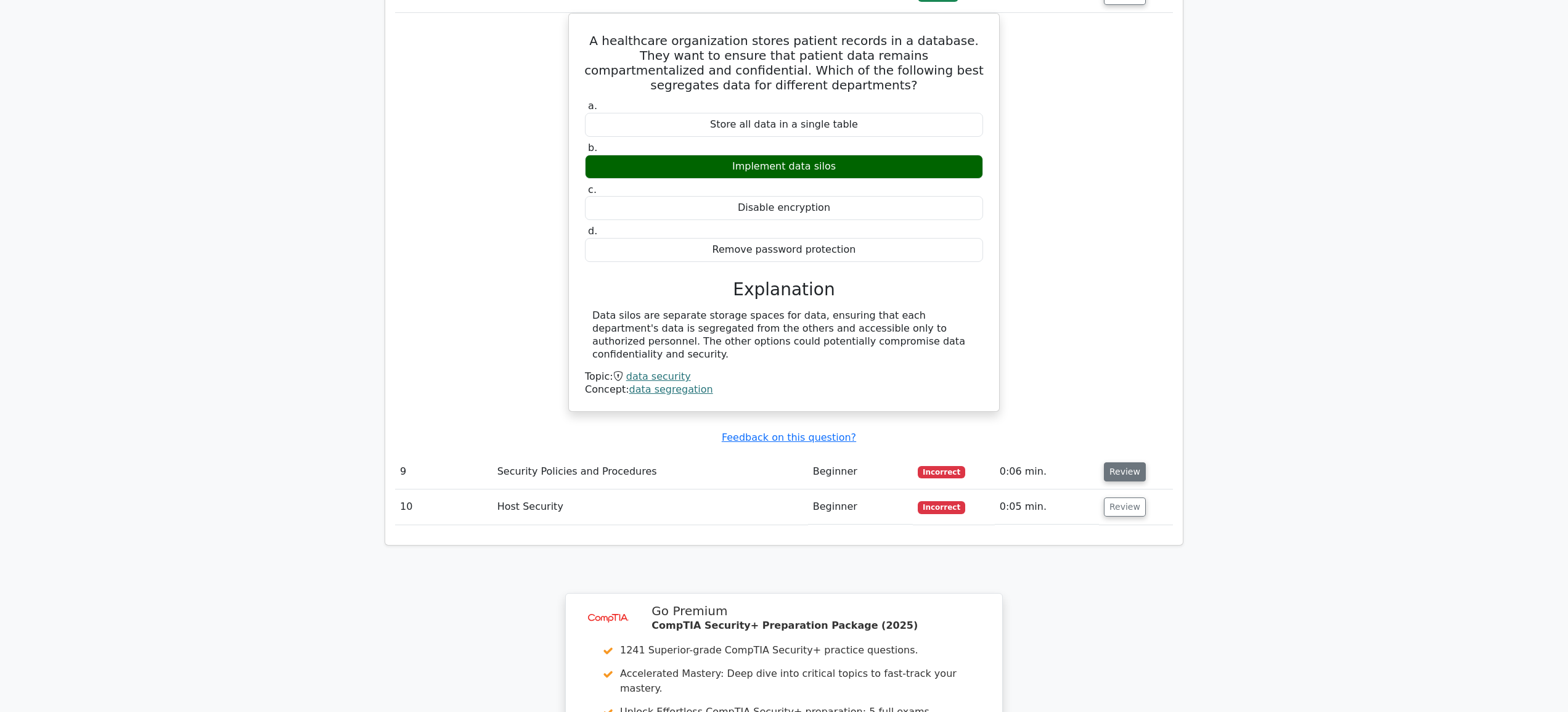
click at [1126, 462] on button "Review" at bounding box center [1125, 472] width 42 height 19
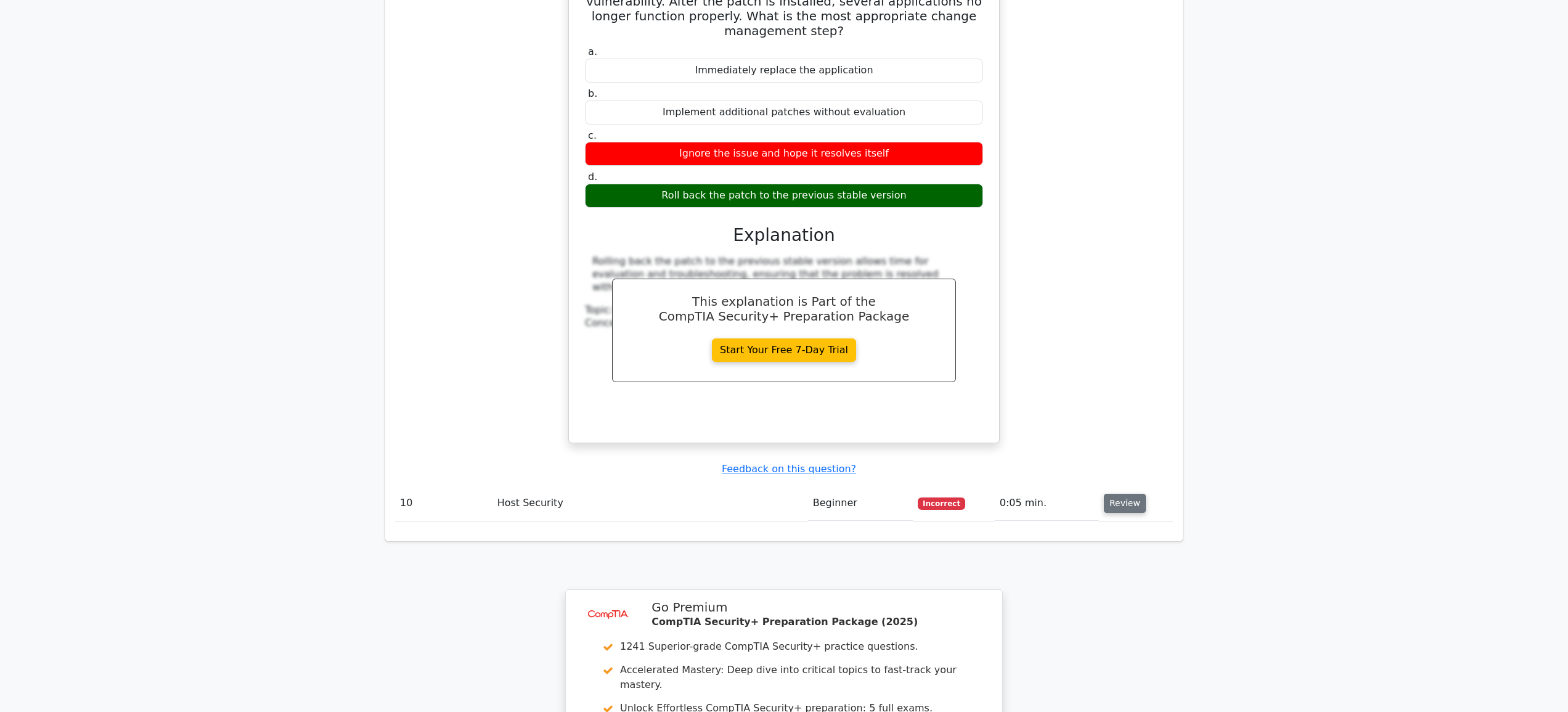
scroll to position [5340, 0]
click at [1123, 493] on button "Review" at bounding box center [1125, 503] width 42 height 19
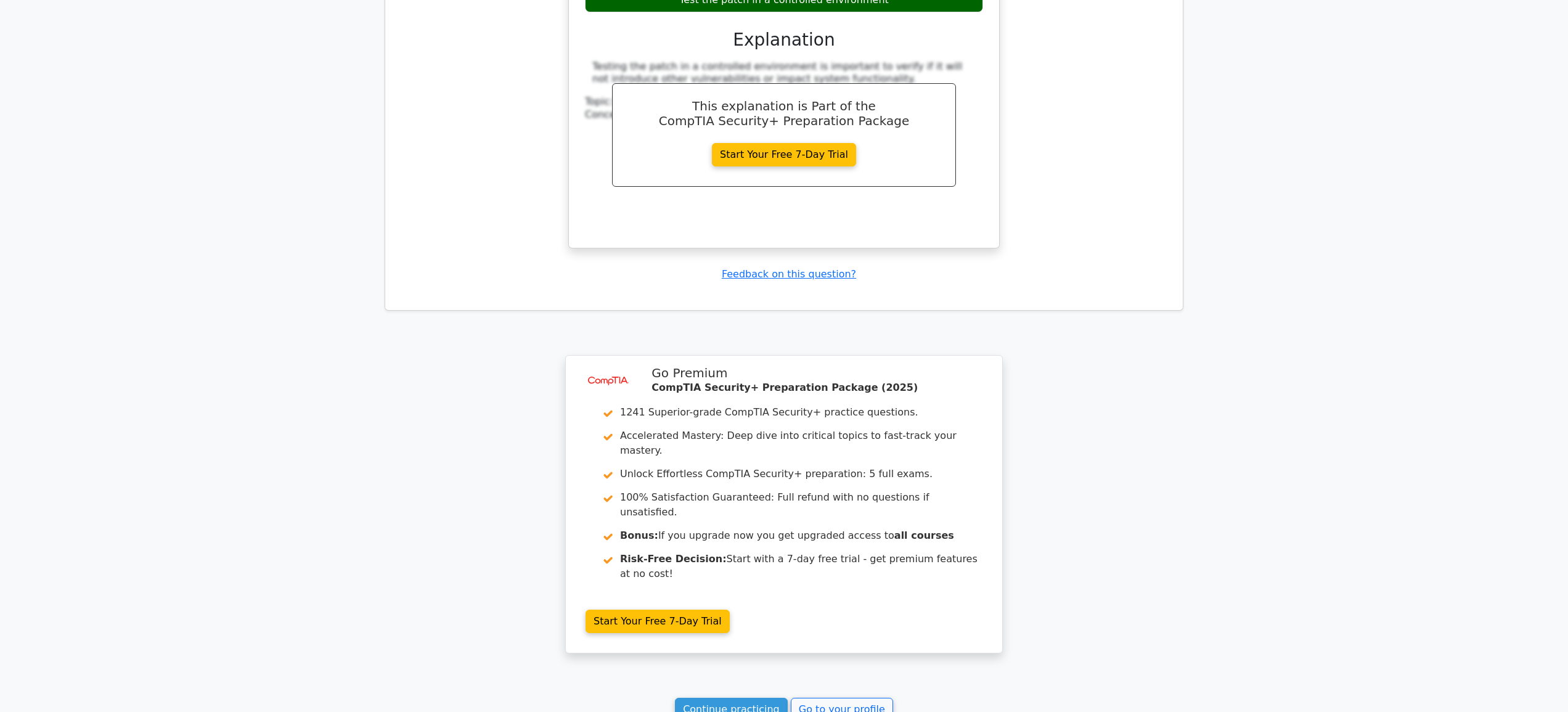
scroll to position [6084, 0]
